Goal: Information Seeking & Learning: Understand process/instructions

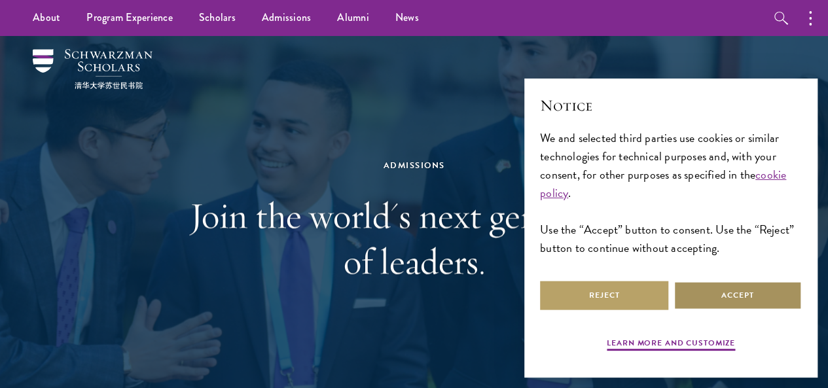
click at [746, 285] on button "Accept" at bounding box center [738, 295] width 128 height 29
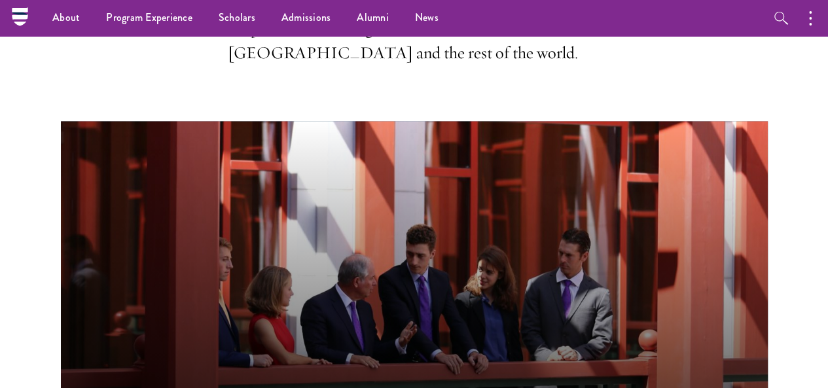
scroll to position [394, 0]
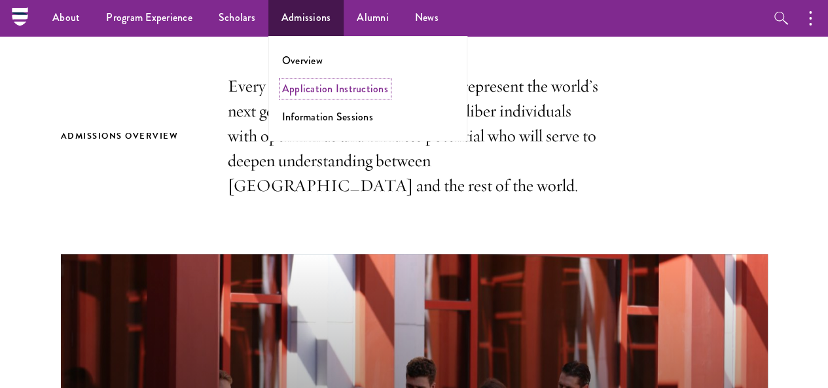
click at [318, 94] on link "Application Instructions" at bounding box center [335, 88] width 106 height 15
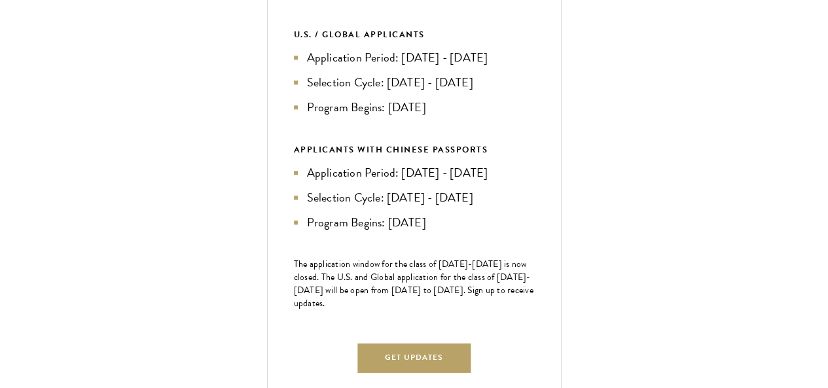
scroll to position [543, 0]
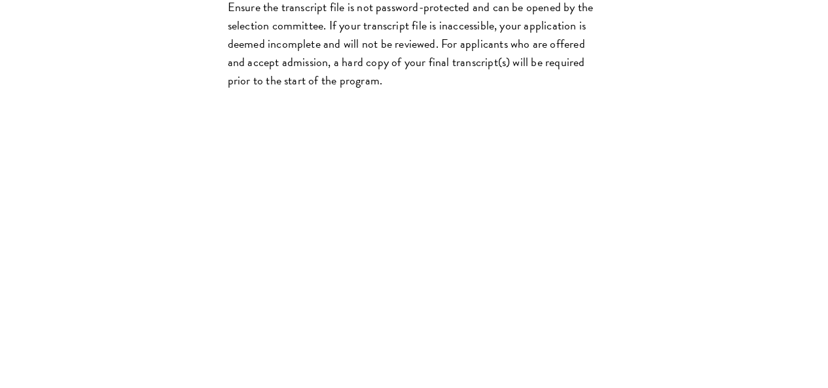
scroll to position [2250, 0]
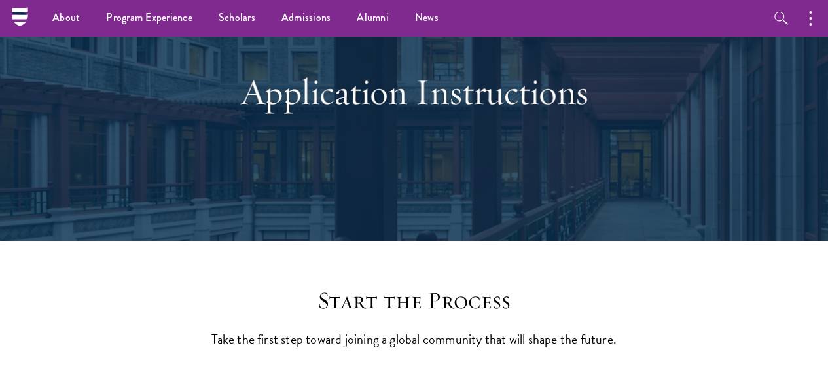
scroll to position [0, 0]
